Goal: Go to known website: Access a specific website the user already knows

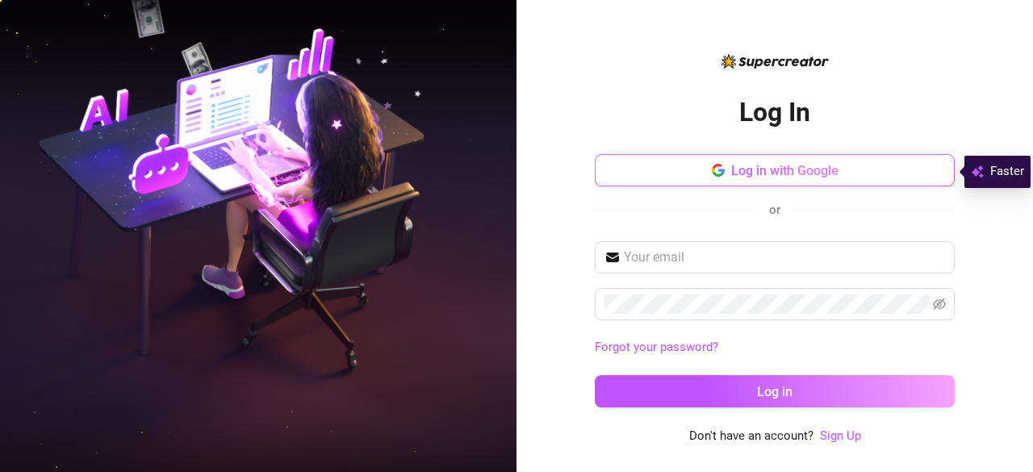
click at [787, 155] on button "Log in with Google" at bounding box center [775, 170] width 360 height 32
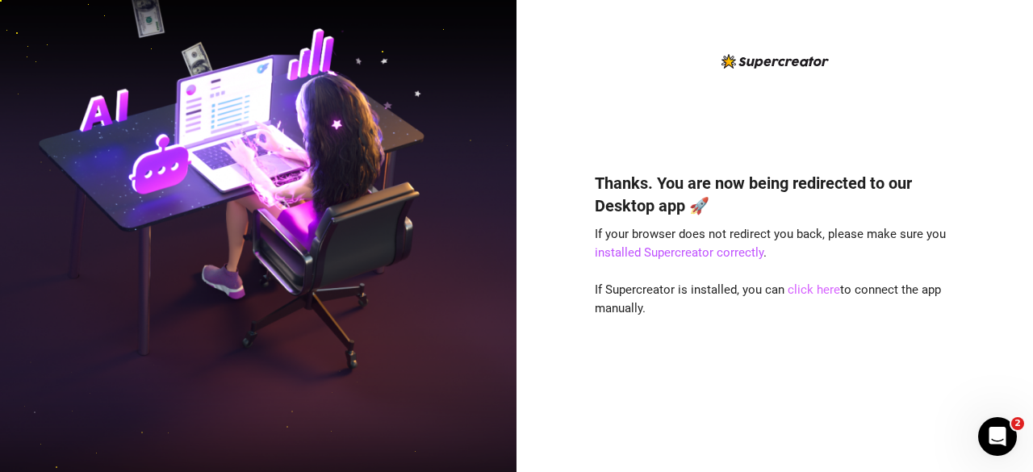
click at [796, 297] on link "click here" at bounding box center [813, 289] width 52 height 15
click at [815, 287] on link "click here" at bounding box center [813, 289] width 52 height 15
